Goal: Transaction & Acquisition: Obtain resource

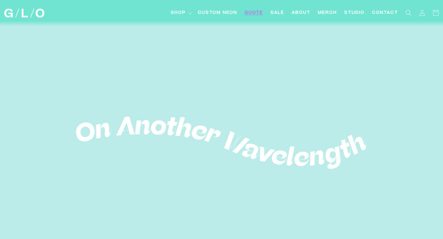
click at [249, 14] on span "Quote" at bounding box center [254, 13] width 18 height 6
click at [183, 14] on span "Shop" at bounding box center [178, 13] width 15 height 6
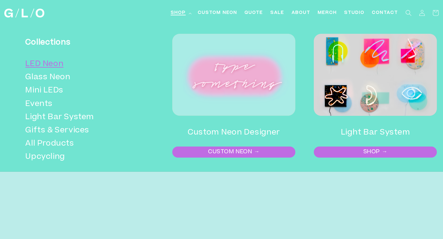
click at [59, 64] on link "LED Neon" at bounding box center [82, 64] width 115 height 13
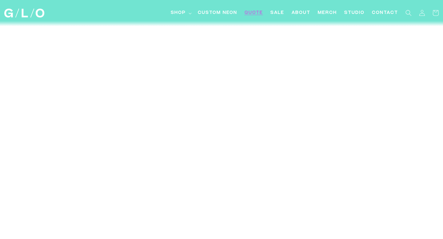
scroll to position [31, 0]
